Goal: Task Accomplishment & Management: Manage account settings

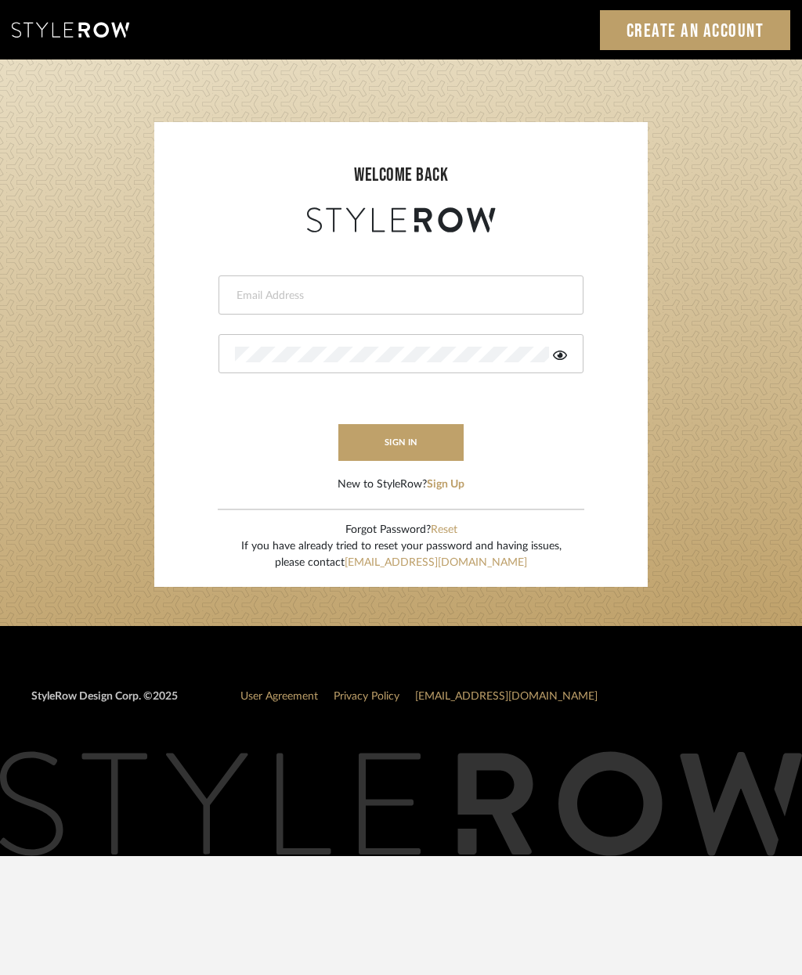
click at [284, 299] on input "email" at bounding box center [399, 296] width 328 height 16
type input "[EMAIL_ADDRESS][DOMAIN_NAME]"
click at [419, 441] on button "sign in" at bounding box center [400, 442] width 125 height 37
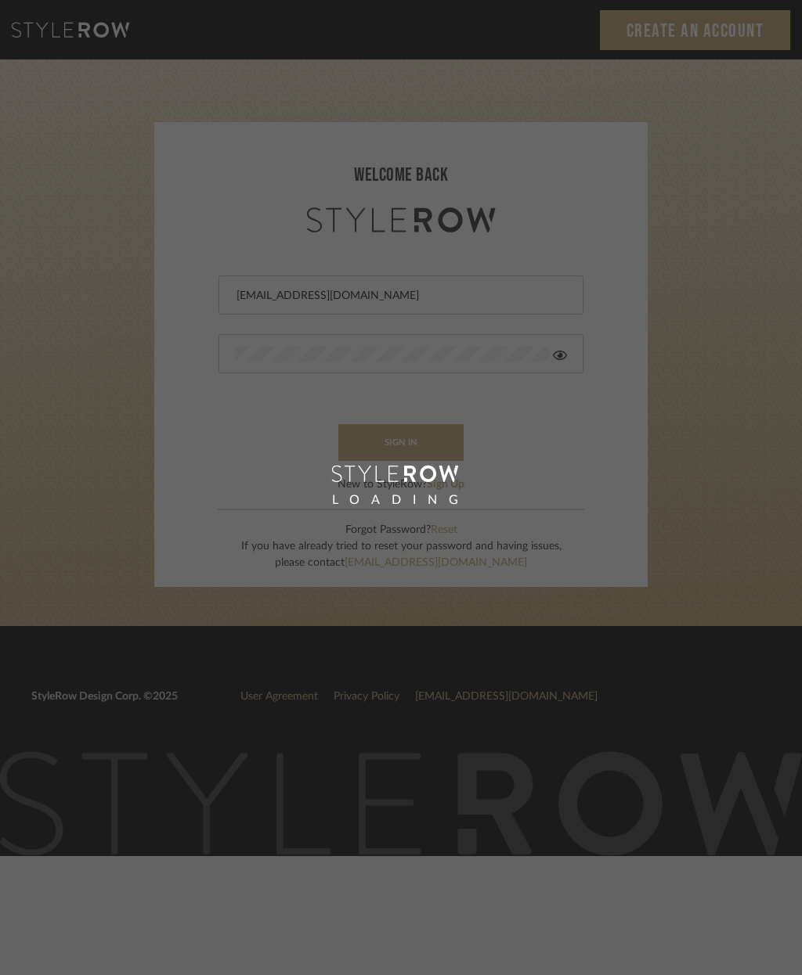
click at [435, 442] on div "LOADING" at bounding box center [401, 487] width 802 height 975
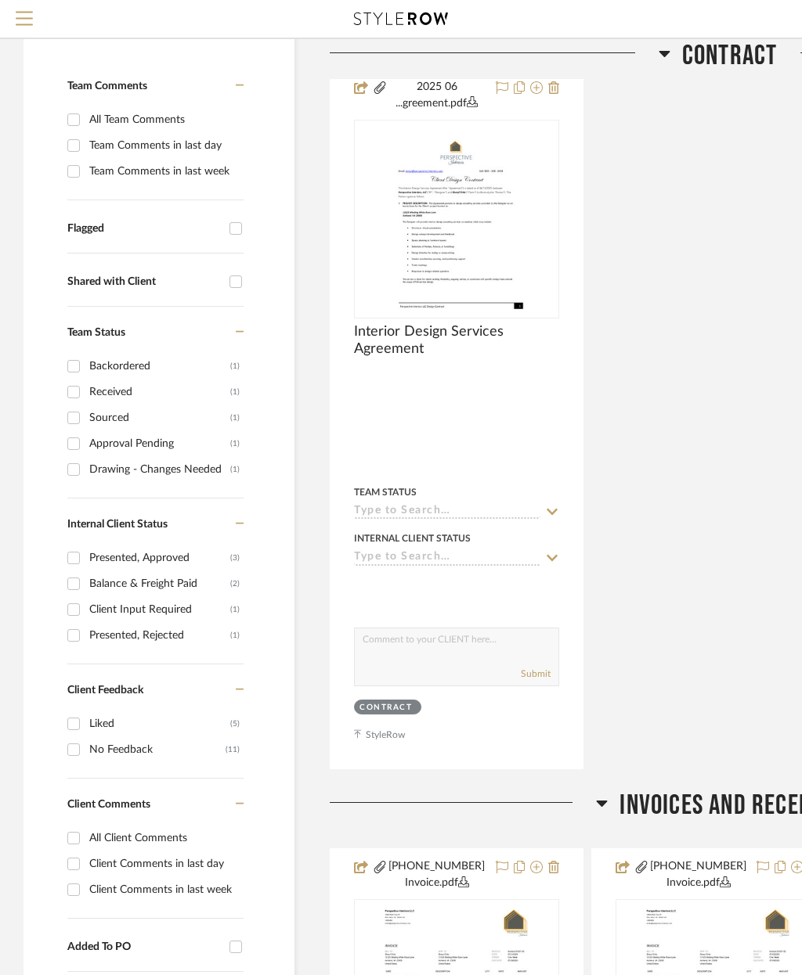
scroll to position [431, 0]
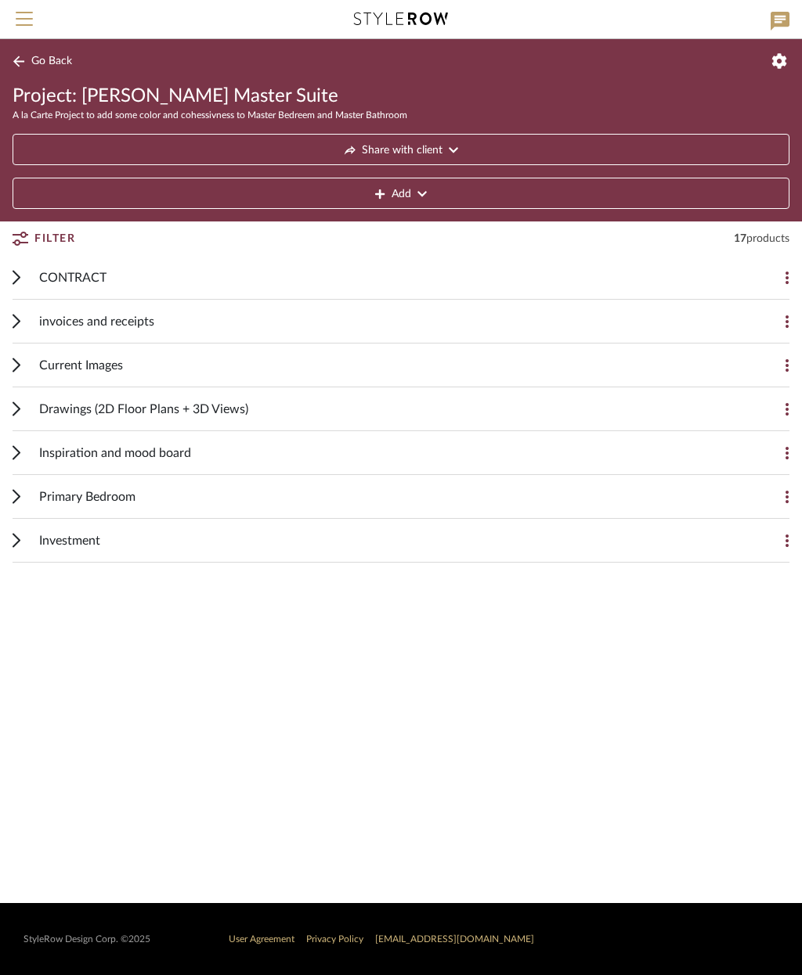
click at [26, 498] on div "Primary Bedroom Add Item" at bounding box center [401, 497] width 777 height 44
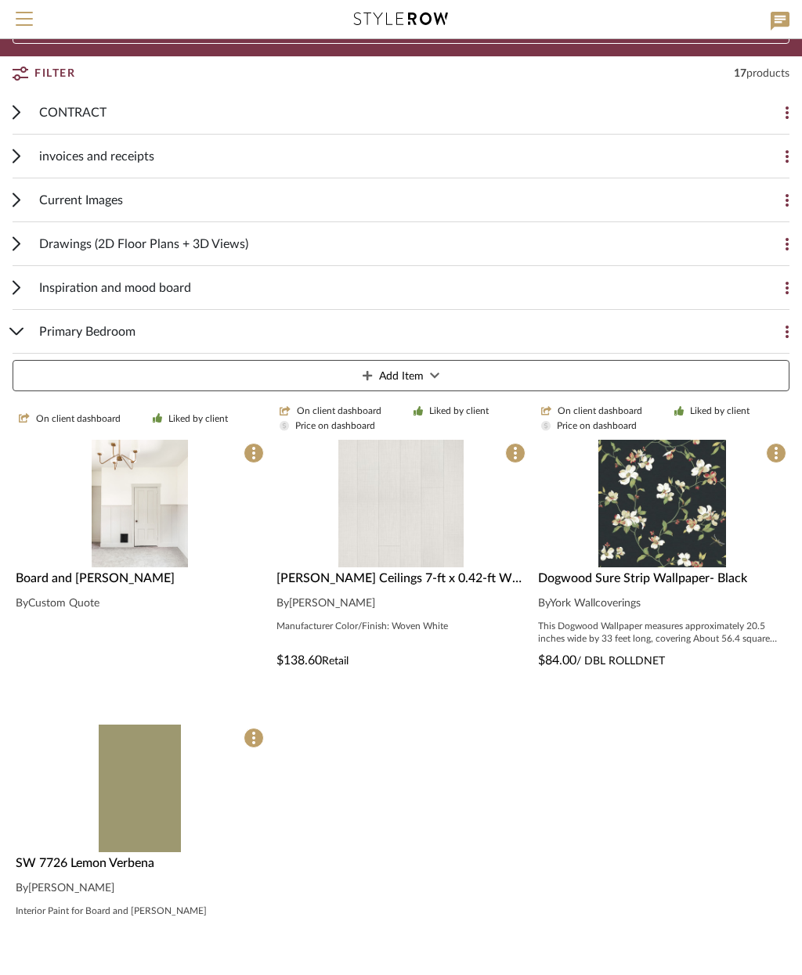
scroll to position [166, 0]
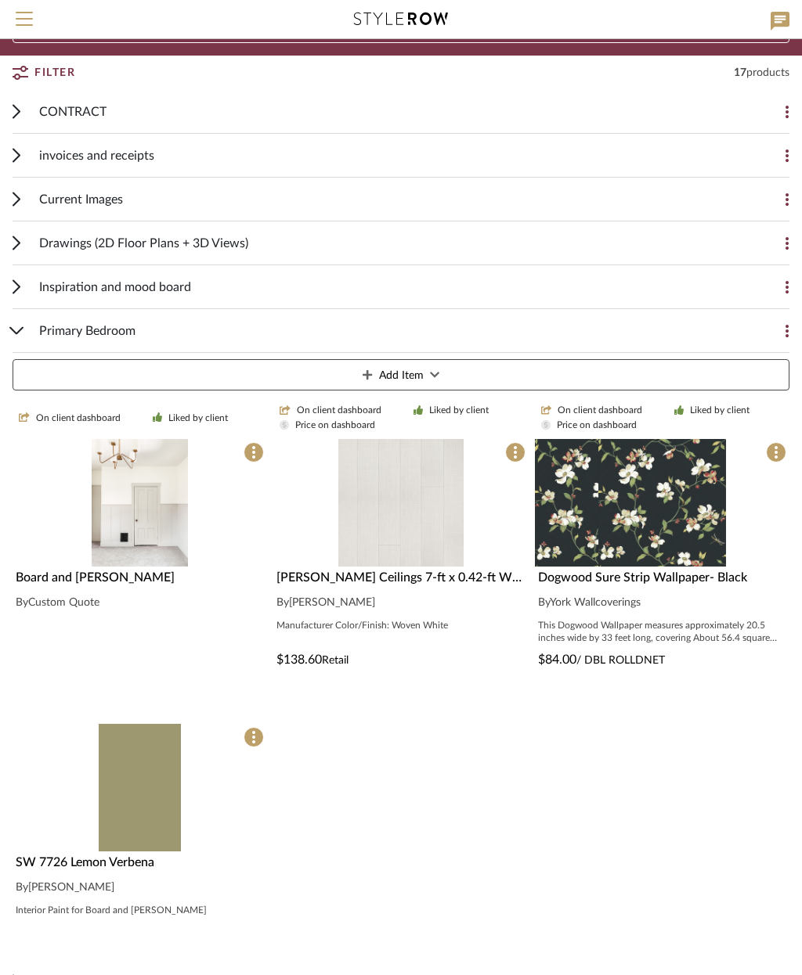
click at [665, 508] on img at bounding box center [662, 503] width 128 height 128
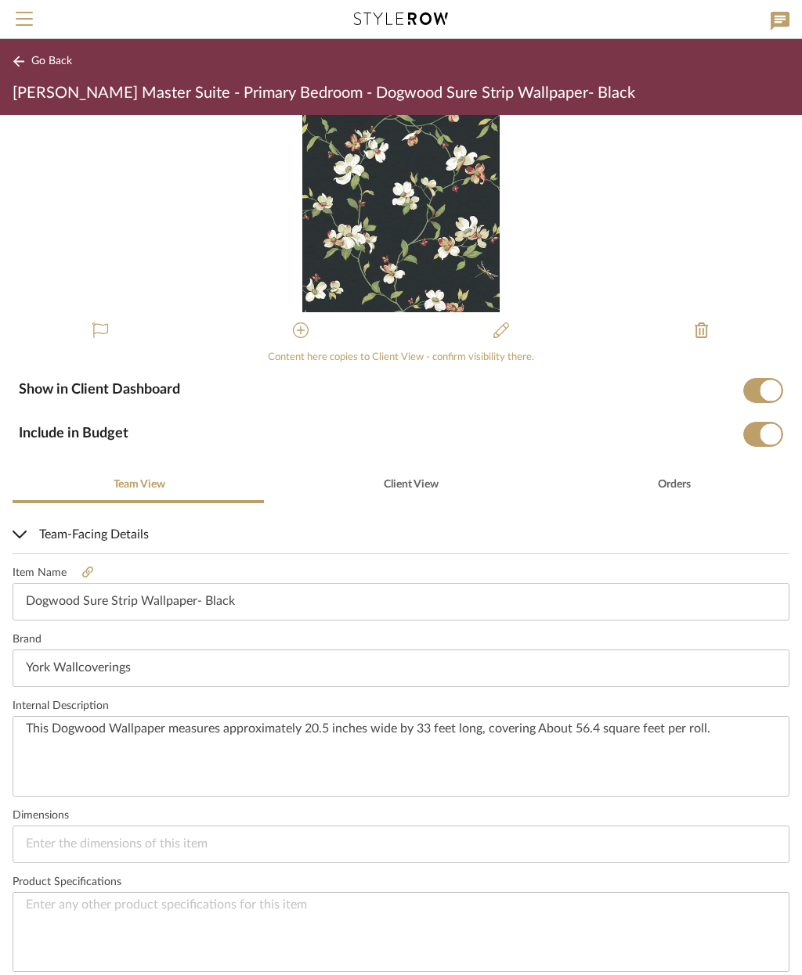
click at [88, 571] on icon at bounding box center [87, 572] width 11 height 11
click at [35, 65] on span "Go Back" at bounding box center [51, 61] width 41 height 13
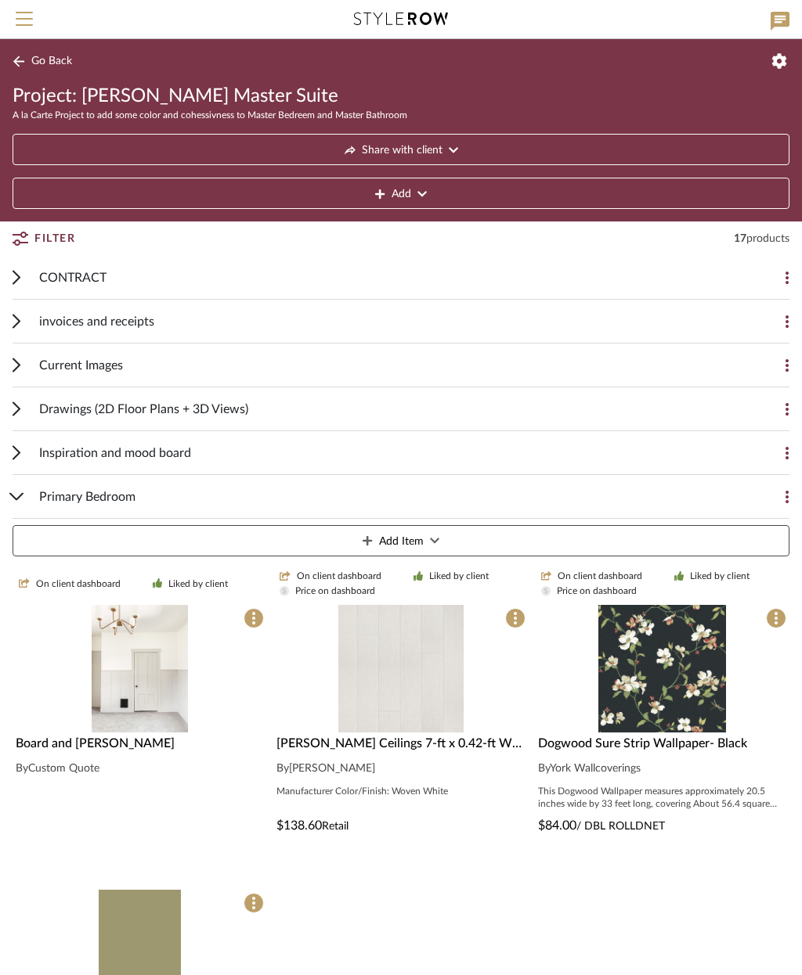
scroll to position [229, 0]
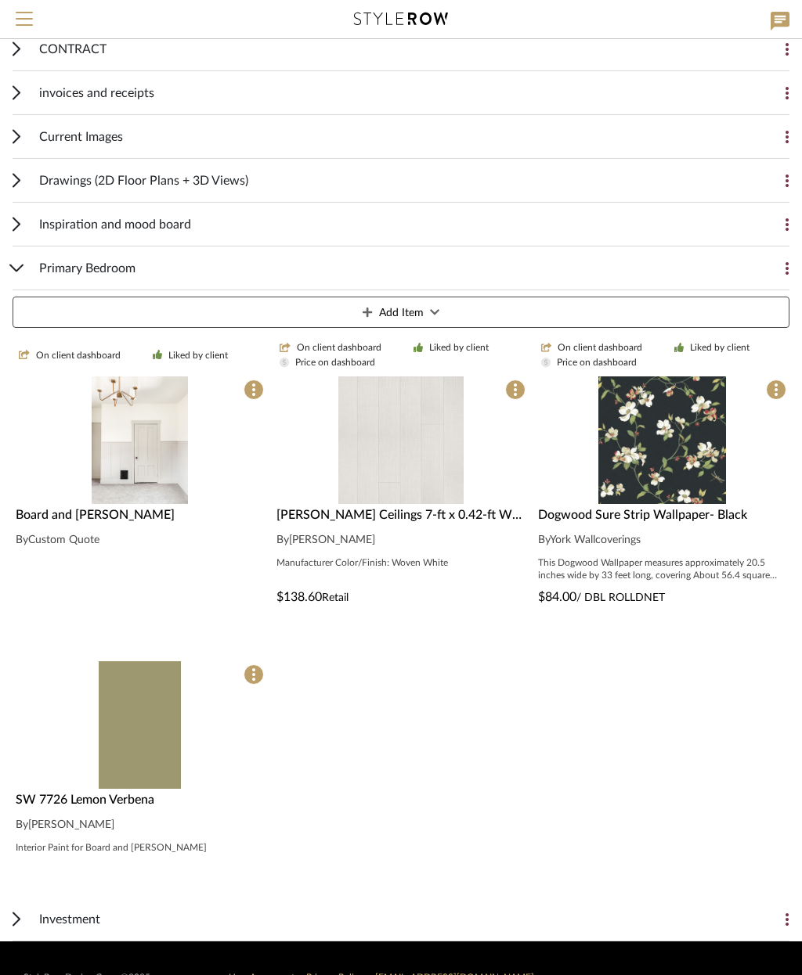
click at [16, 174] on icon at bounding box center [17, 180] width 8 height 15
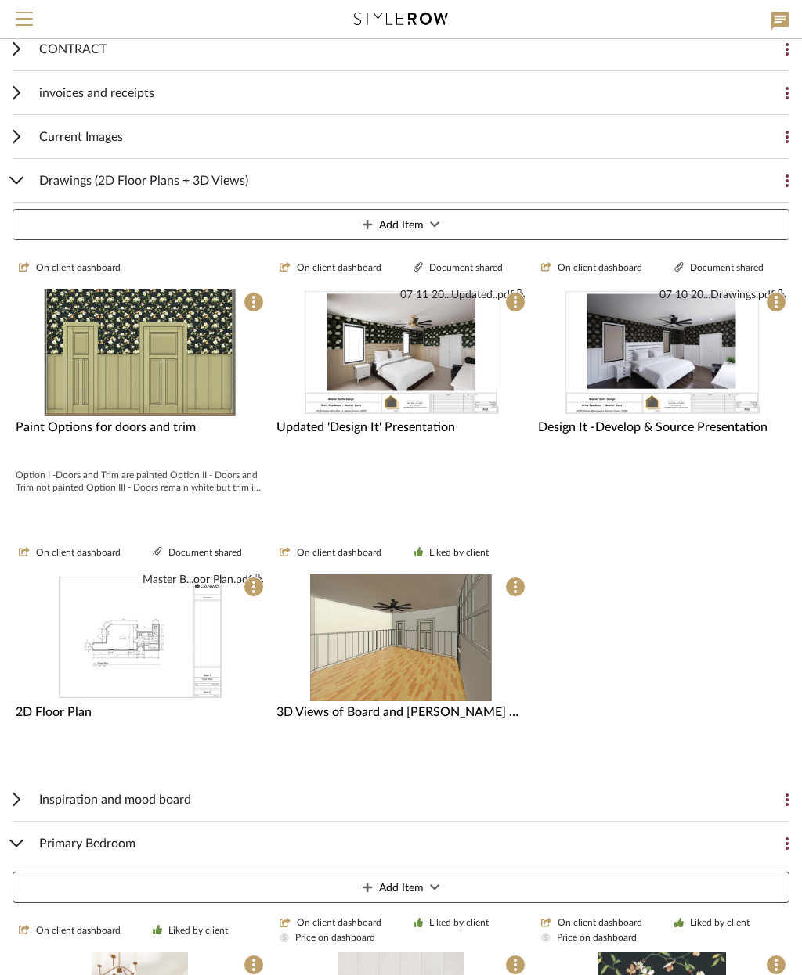
click at [149, 429] on img at bounding box center [140, 493] width 191 height 128
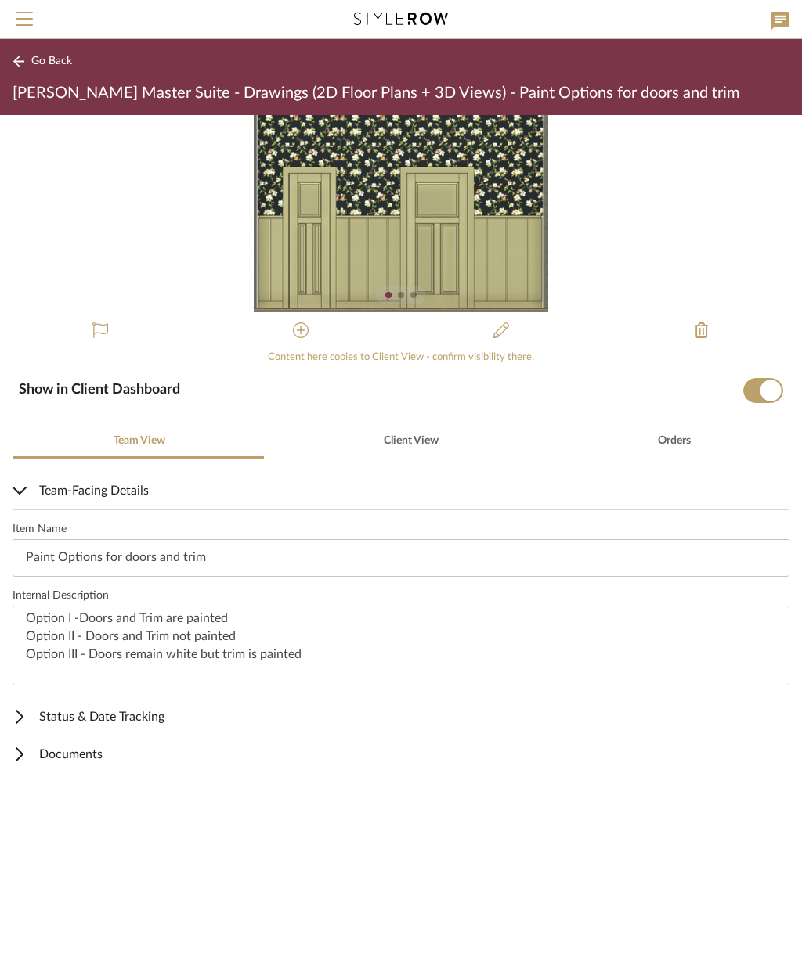
click at [431, 229] on img "0" at bounding box center [401, 213] width 295 height 197
click at [375, 195] on img "0" at bounding box center [401, 213] width 295 height 197
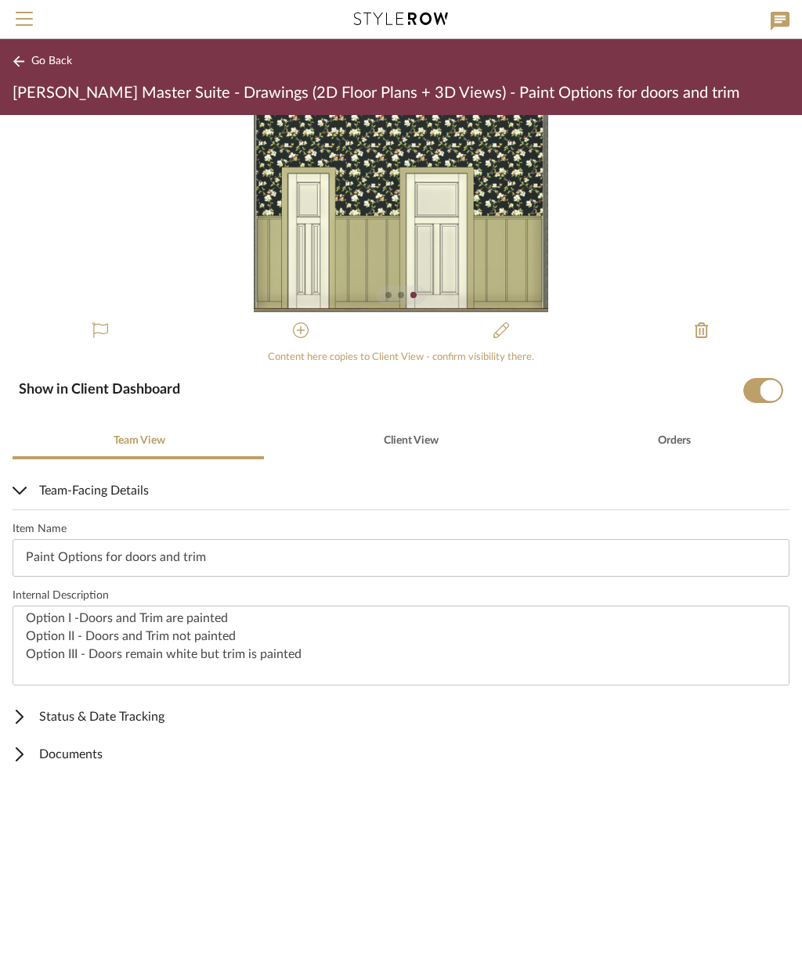
click at [389, 220] on img "2" at bounding box center [401, 213] width 294 height 197
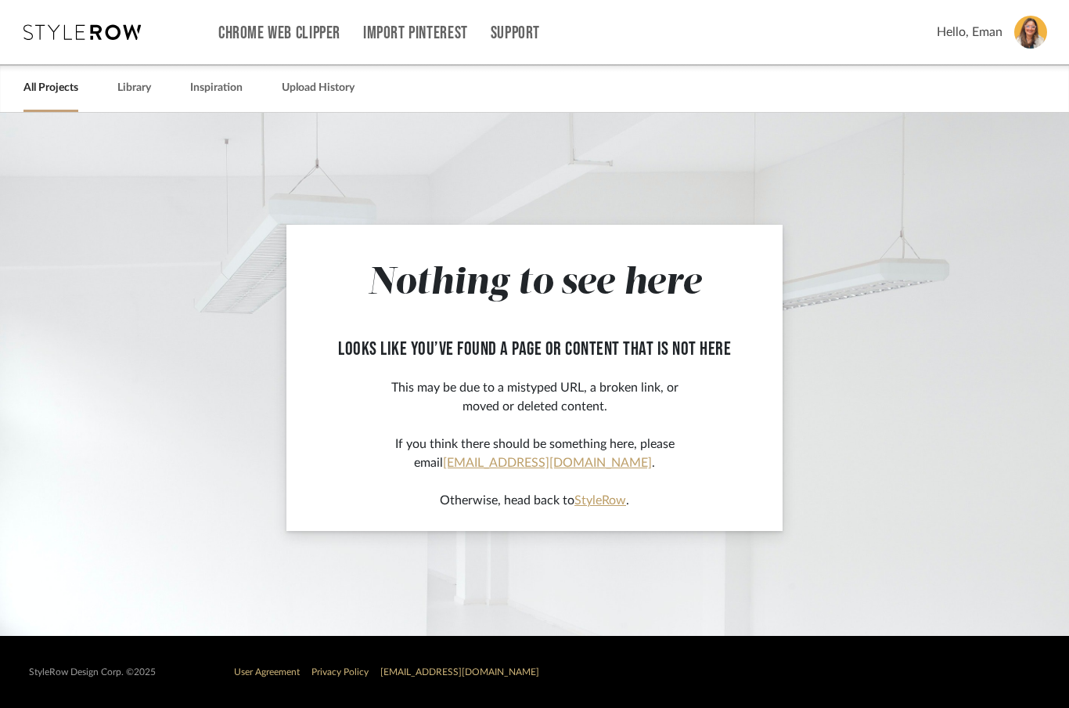
click at [56, 92] on link "All Projects" at bounding box center [50, 88] width 55 height 21
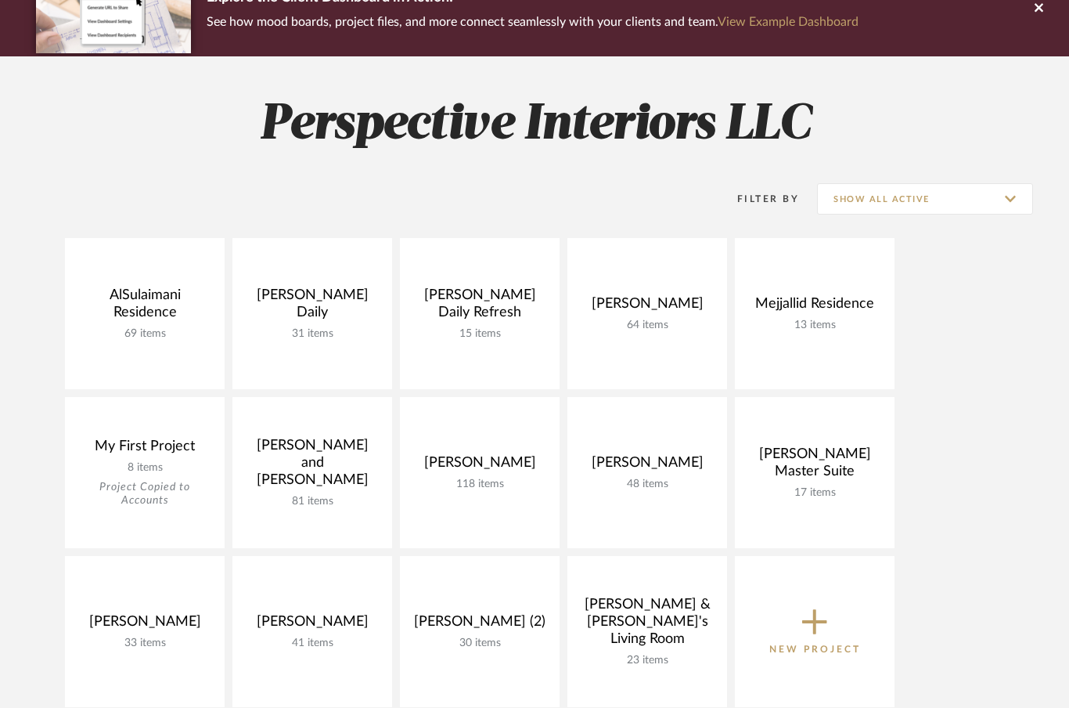
scroll to position [148, 0]
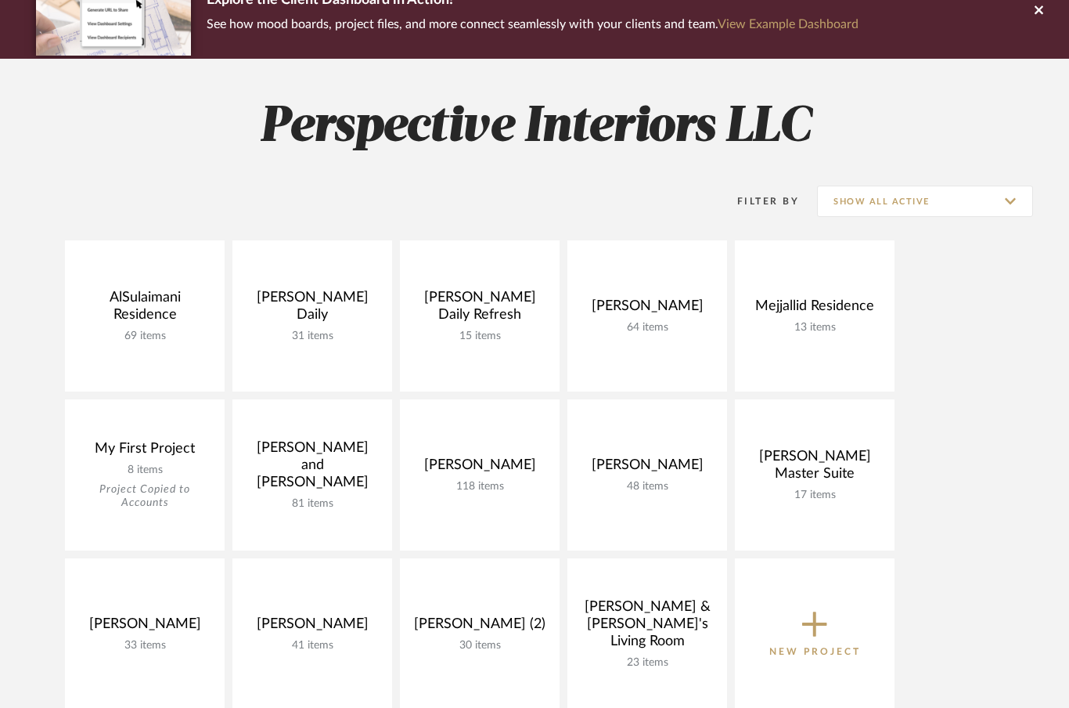
click at [0, 0] on link "View Budget" at bounding box center [0, 0] width 0 height 0
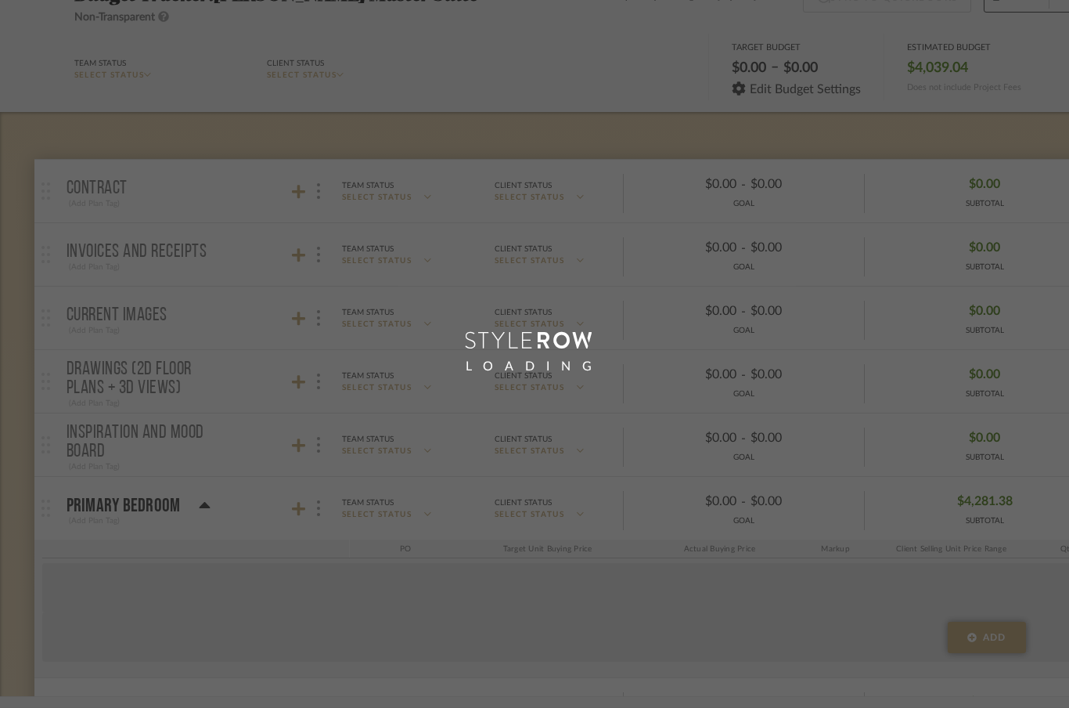
scroll to position [211, 0]
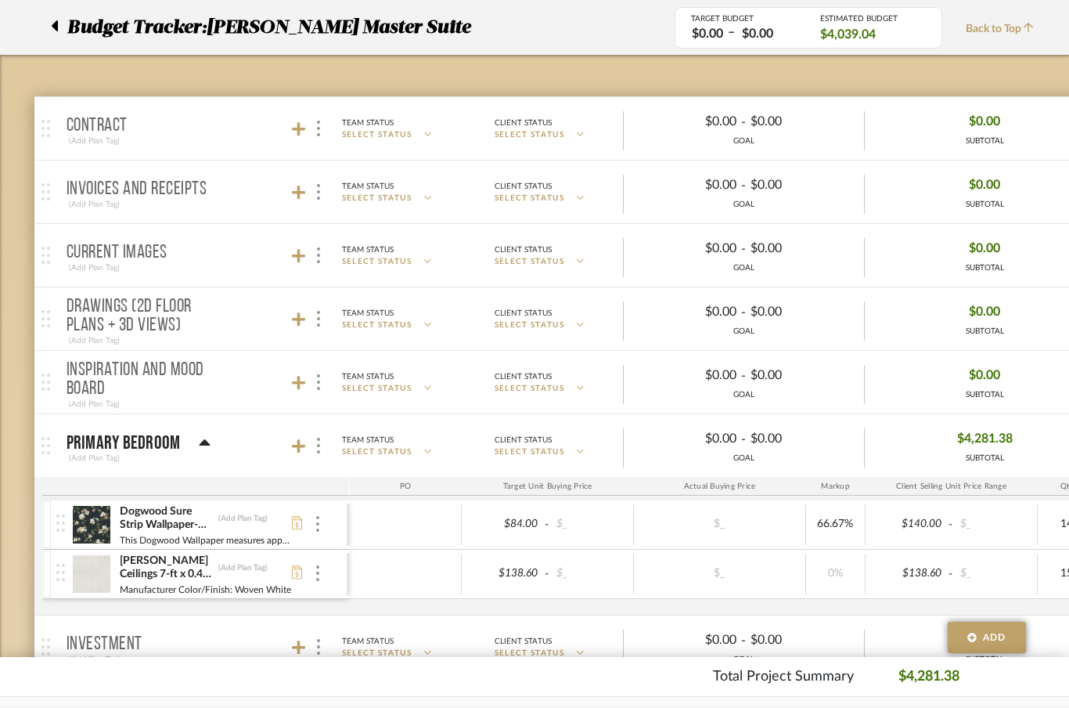
click at [52, 35] on fa-icon at bounding box center [54, 27] width 7 height 19
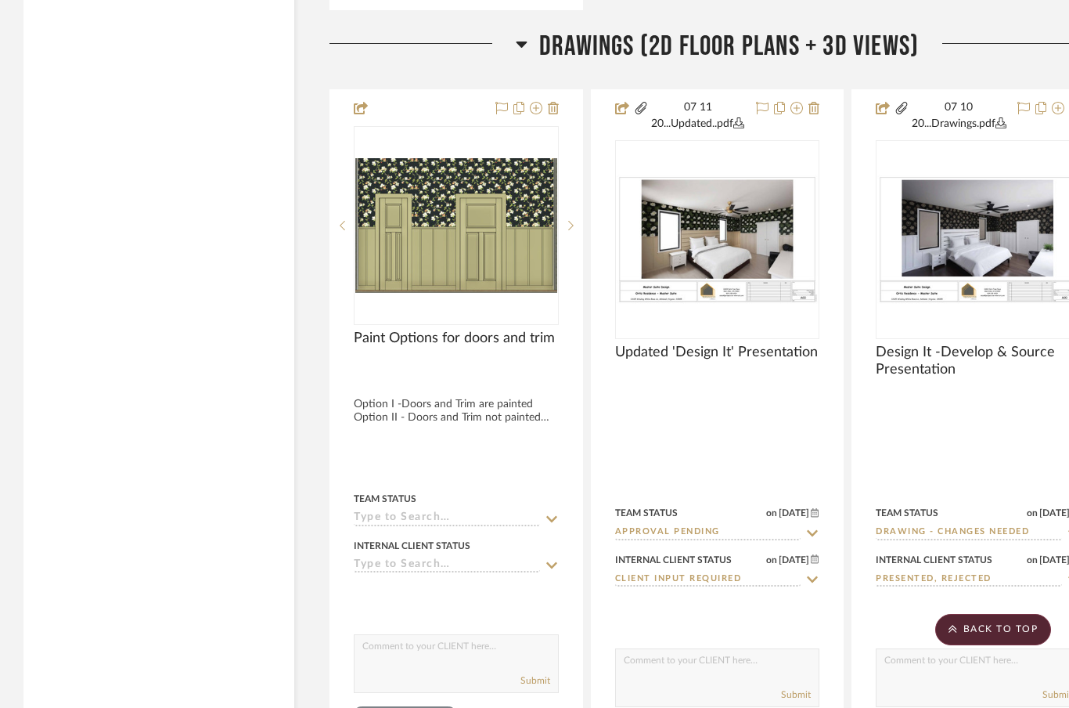
scroll to position [2748, 0]
click at [456, 356] on img at bounding box center [456, 423] width 202 height 135
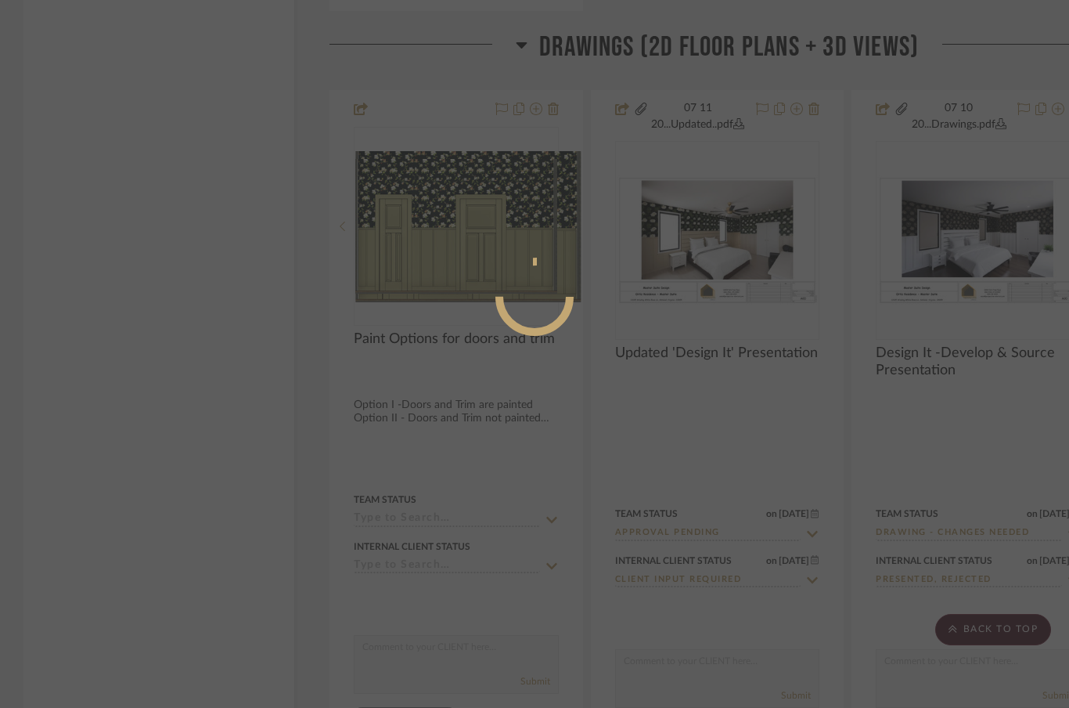
scroll to position [0, 0]
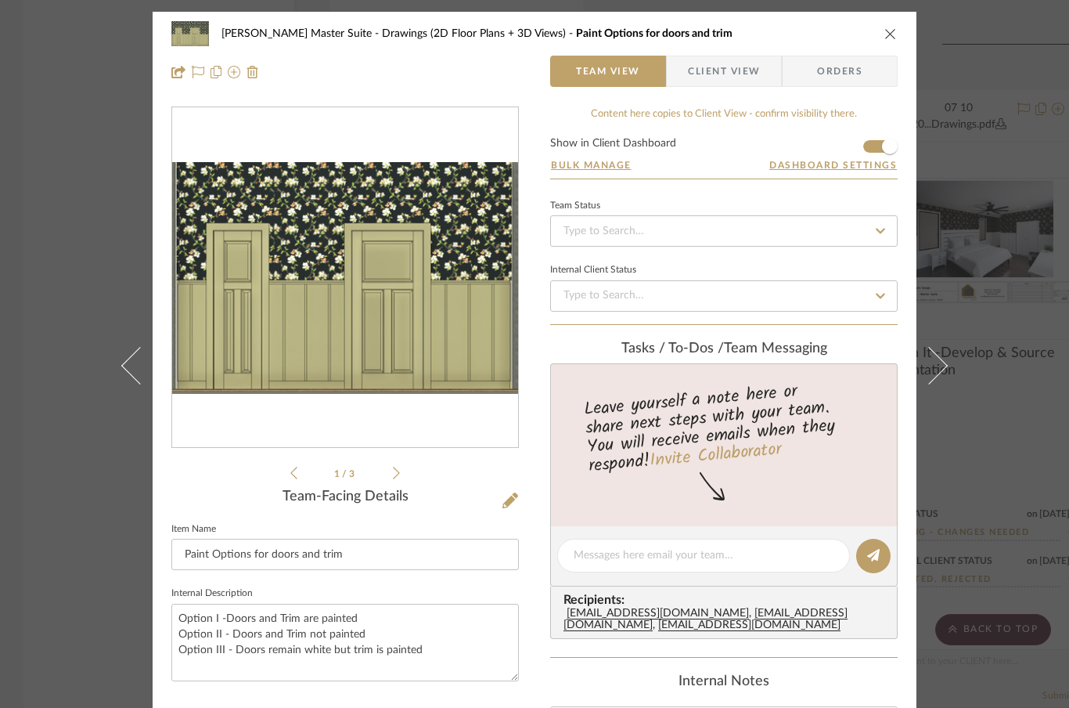
click at [409, 300] on img "0" at bounding box center [345, 278] width 346 height 232
